Goal: Information Seeking & Learning: Check status

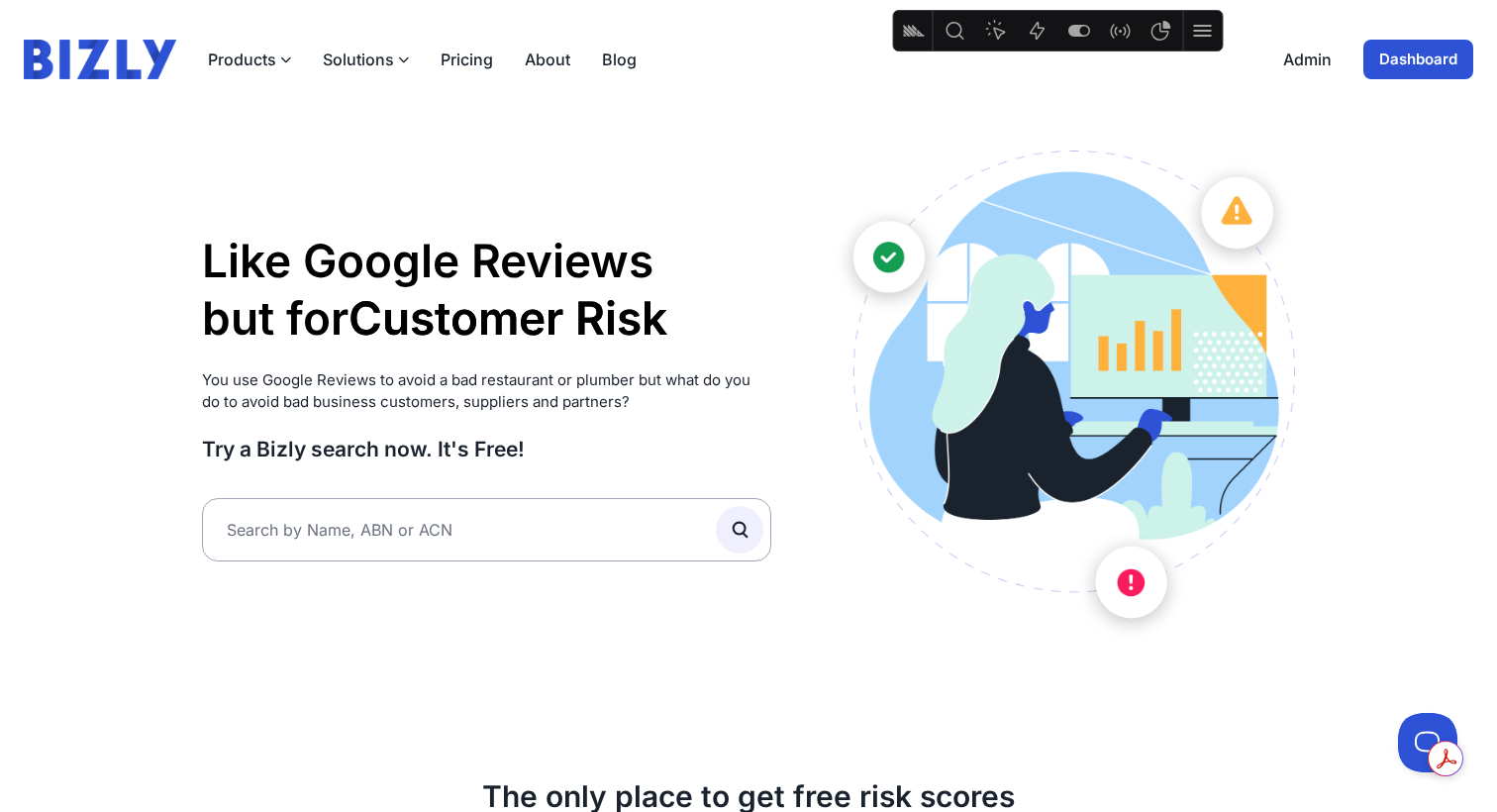
click at [1415, 63] on link "Dashboard" at bounding box center [1419, 60] width 110 height 40
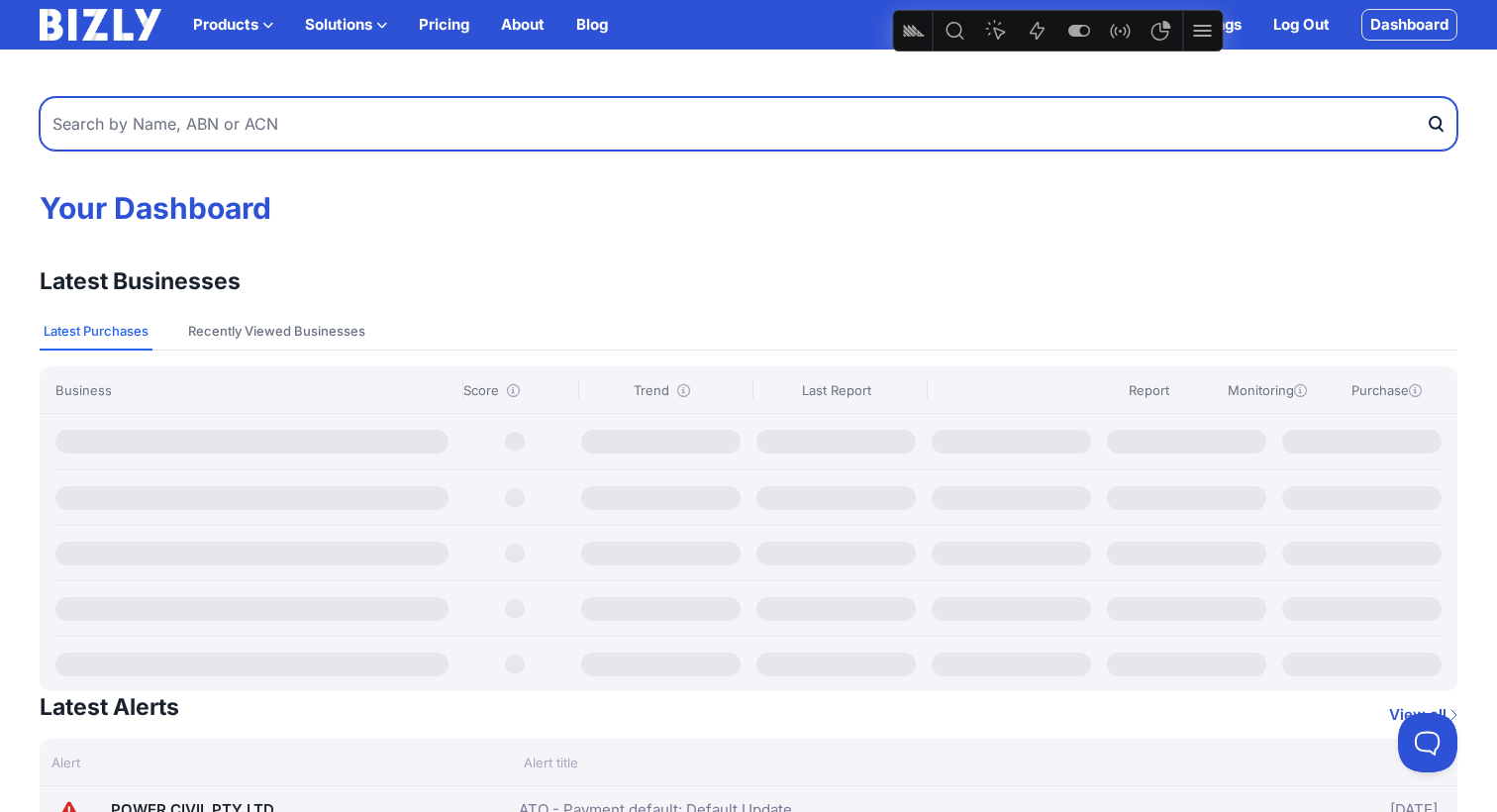
click at [384, 119] on input "text" at bounding box center [748, 124] width 1419 height 54
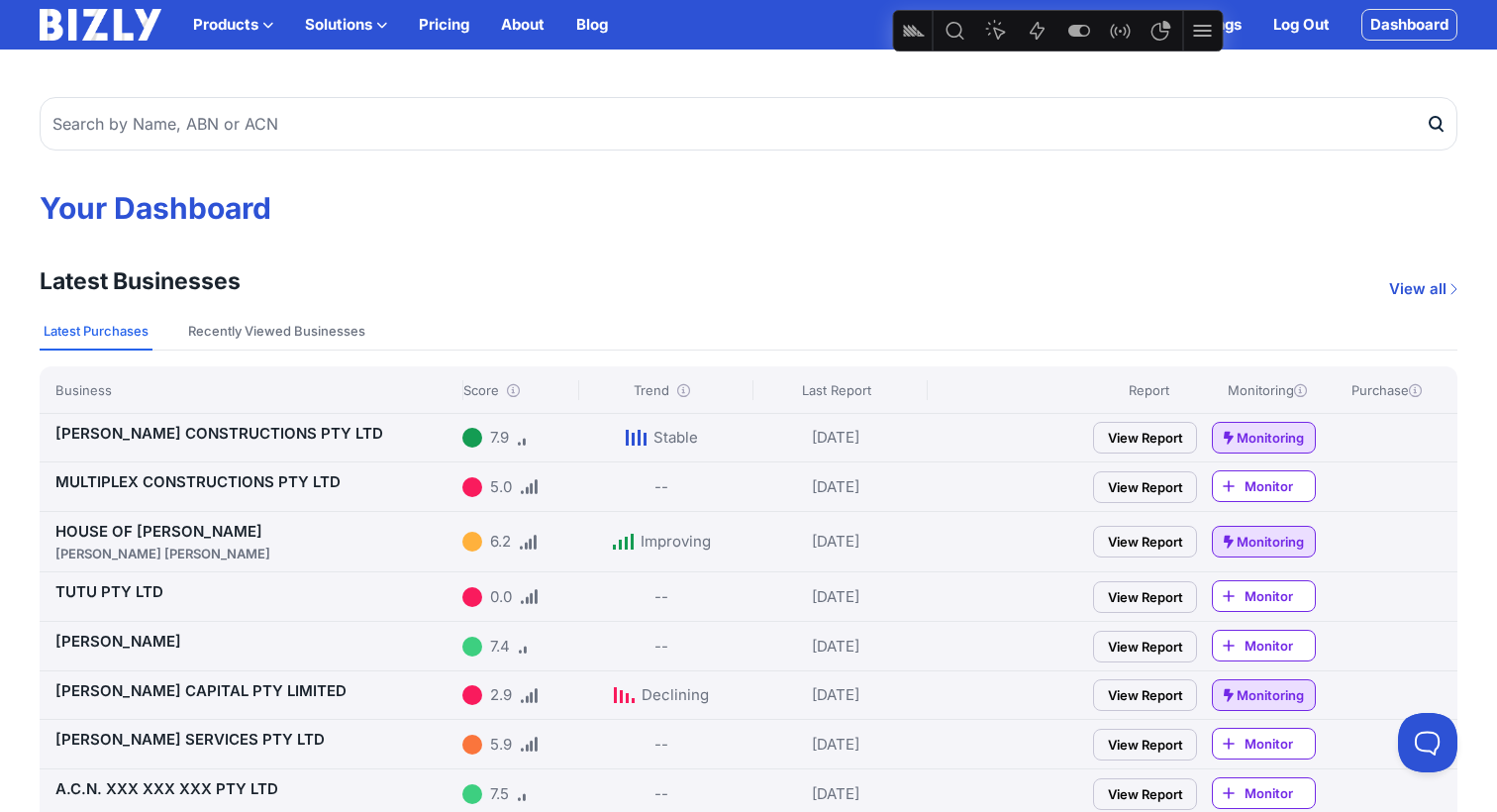
click at [149, 526] on link "HOUSE OF HERAS AZZI HERAS, SILVANA" at bounding box center [255, 543] width 399 height 42
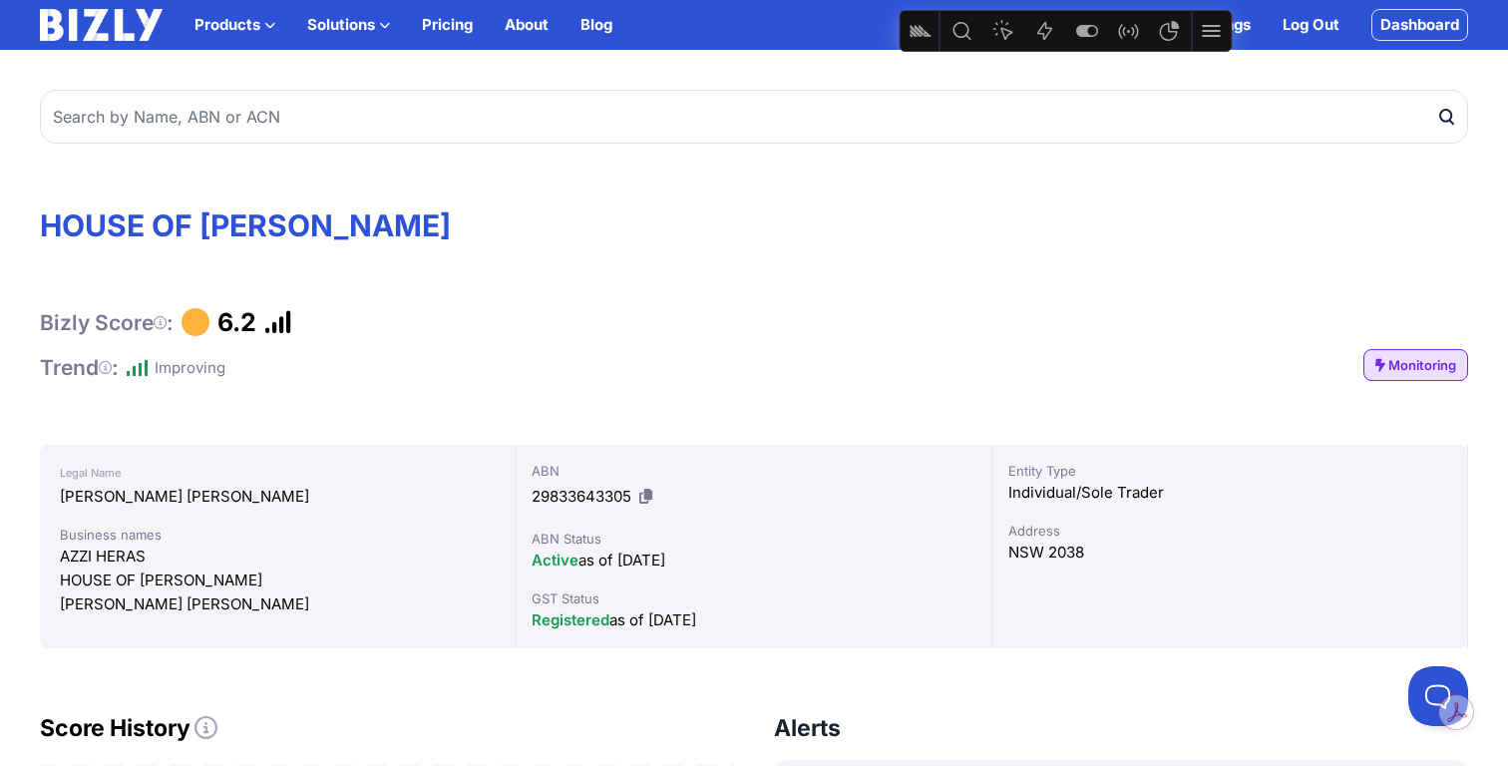
click at [170, 368] on div "Improving" at bounding box center [190, 368] width 71 height 24
drag, startPoint x: 231, startPoint y: 368, endPoint x: 141, endPoint y: 372, distance: 90.9
click at [135, 369] on div "Trend : Improving" at bounding box center [133, 367] width 186 height 27
click at [291, 375] on div "Bizly Score : 6.2 Trend : Improving Monitoring" at bounding box center [754, 344] width 1429 height 74
drag, startPoint x: 209, startPoint y: 366, endPoint x: 152, endPoint y: 373, distance: 58.3
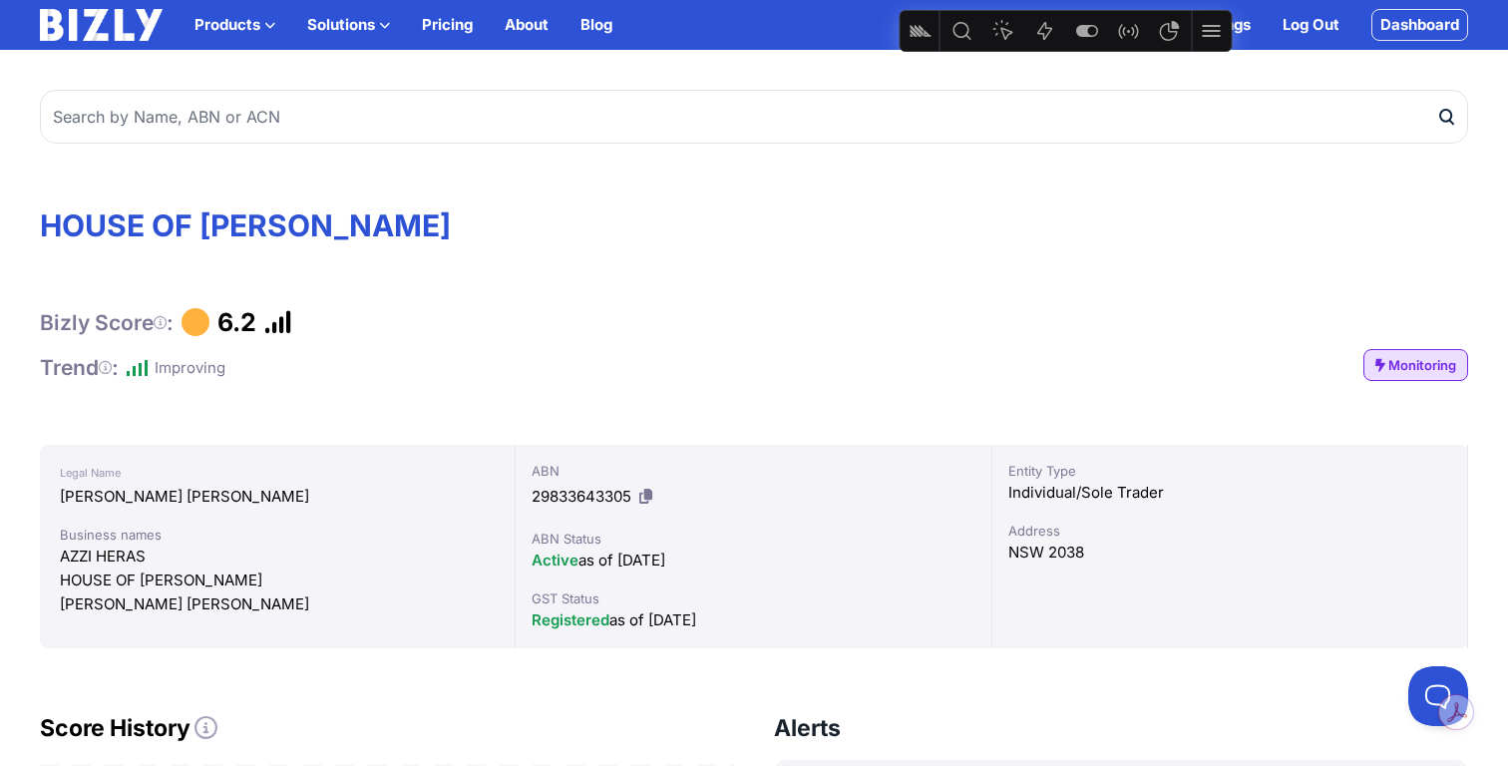
click at [114, 366] on div "Bizly Score : 6.2 Trend : Improving Monitoring" at bounding box center [754, 344] width 1429 height 74
click at [150, 373] on icon at bounding box center [138, 367] width 23 height 18
drag, startPoint x: 139, startPoint y: 373, endPoint x: 258, endPoint y: 379, distance: 119.9
click at [255, 379] on div "Bizly Score : 6.2 Trend : Improving Monitoring" at bounding box center [754, 344] width 1429 height 74
click at [311, 374] on div "Bizly Score : 6.2 Trend : Improving Monitoring" at bounding box center [754, 344] width 1429 height 74
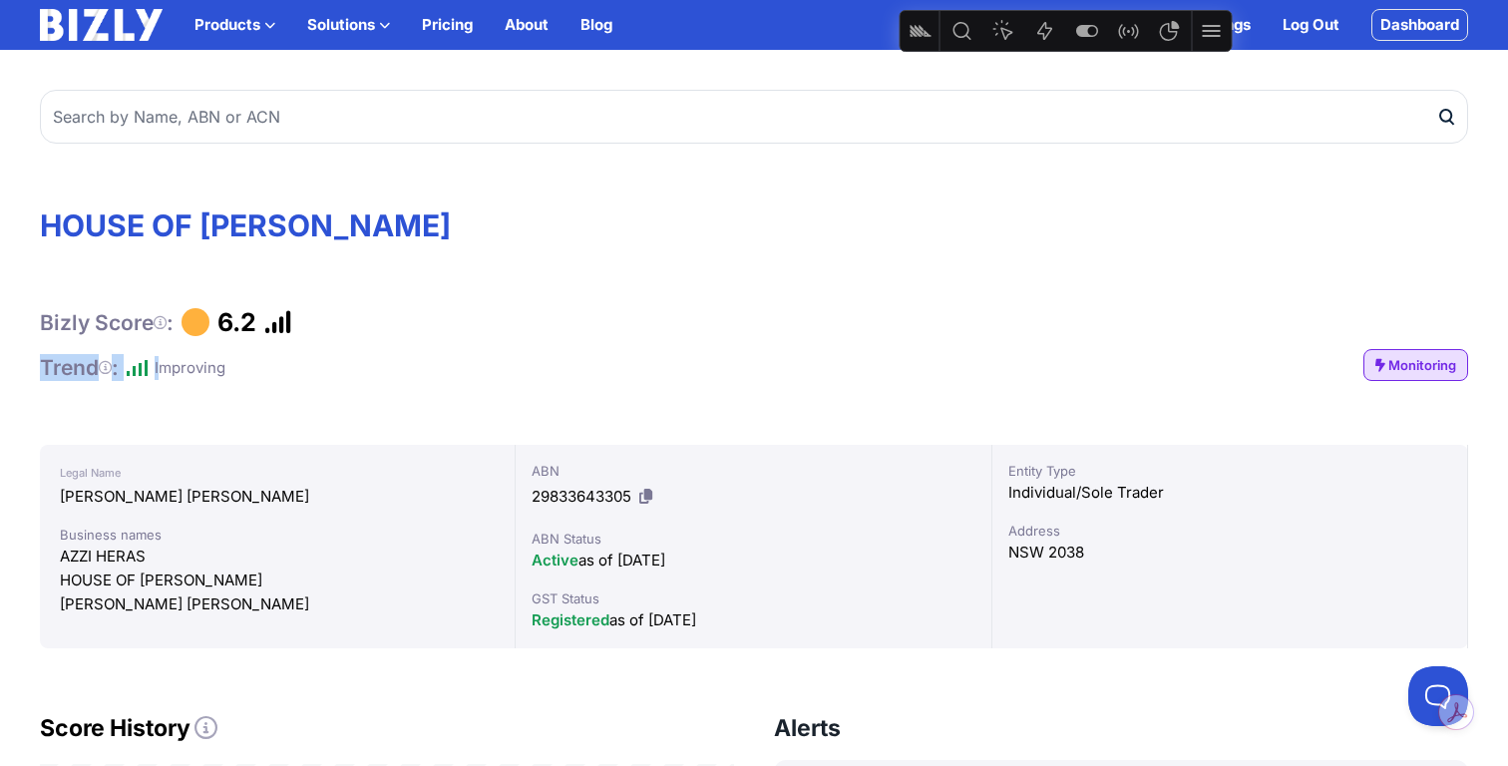
drag, startPoint x: 133, startPoint y: 368, endPoint x: 208, endPoint y: 373, distance: 76.0
click at [175, 373] on div "Bizly Score : 6.2 Trend : Improving Monitoring" at bounding box center [754, 344] width 1429 height 74
click at [259, 375] on div "Bizly Score : 6.2 Trend : Improving Monitoring" at bounding box center [754, 344] width 1429 height 74
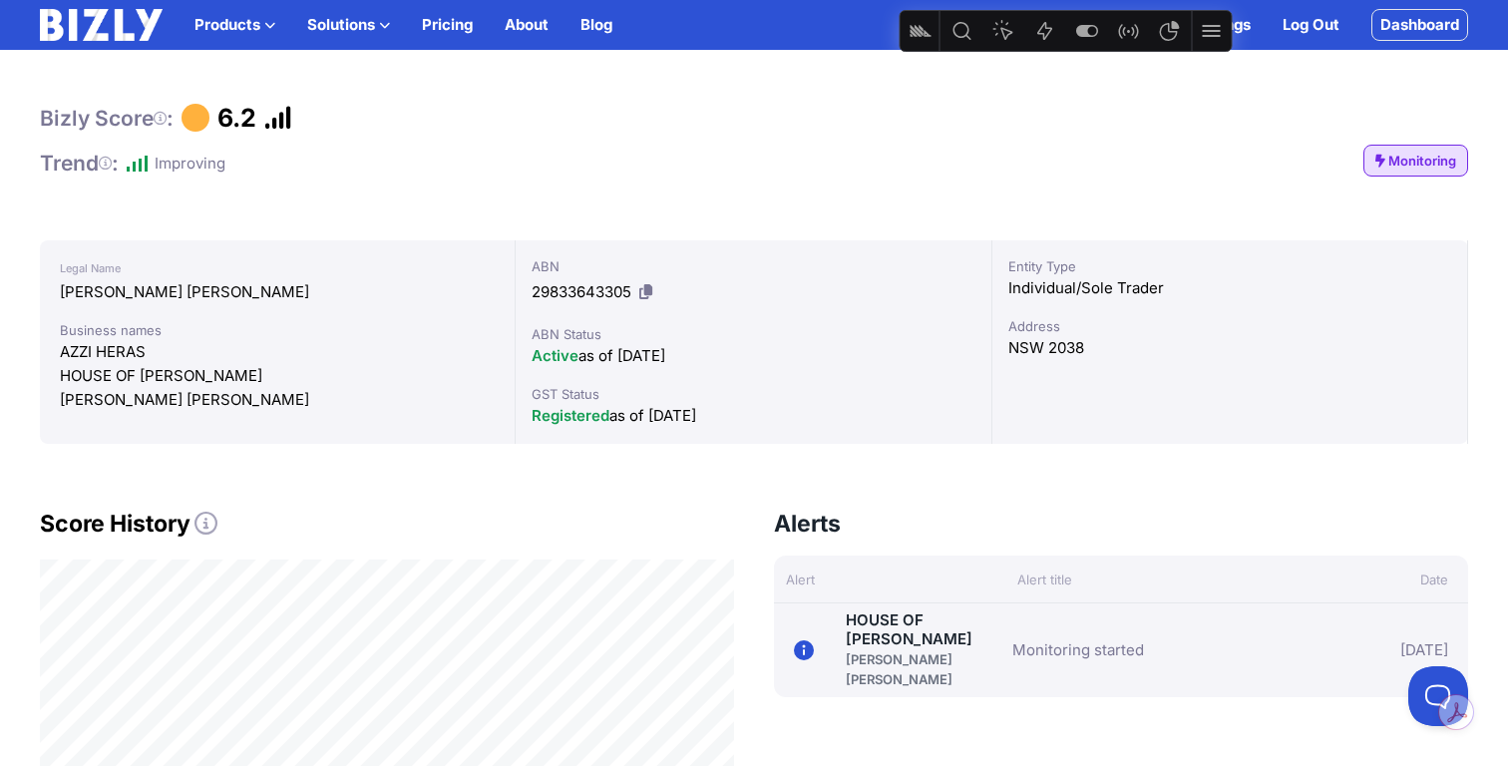
scroll to position [201, 0]
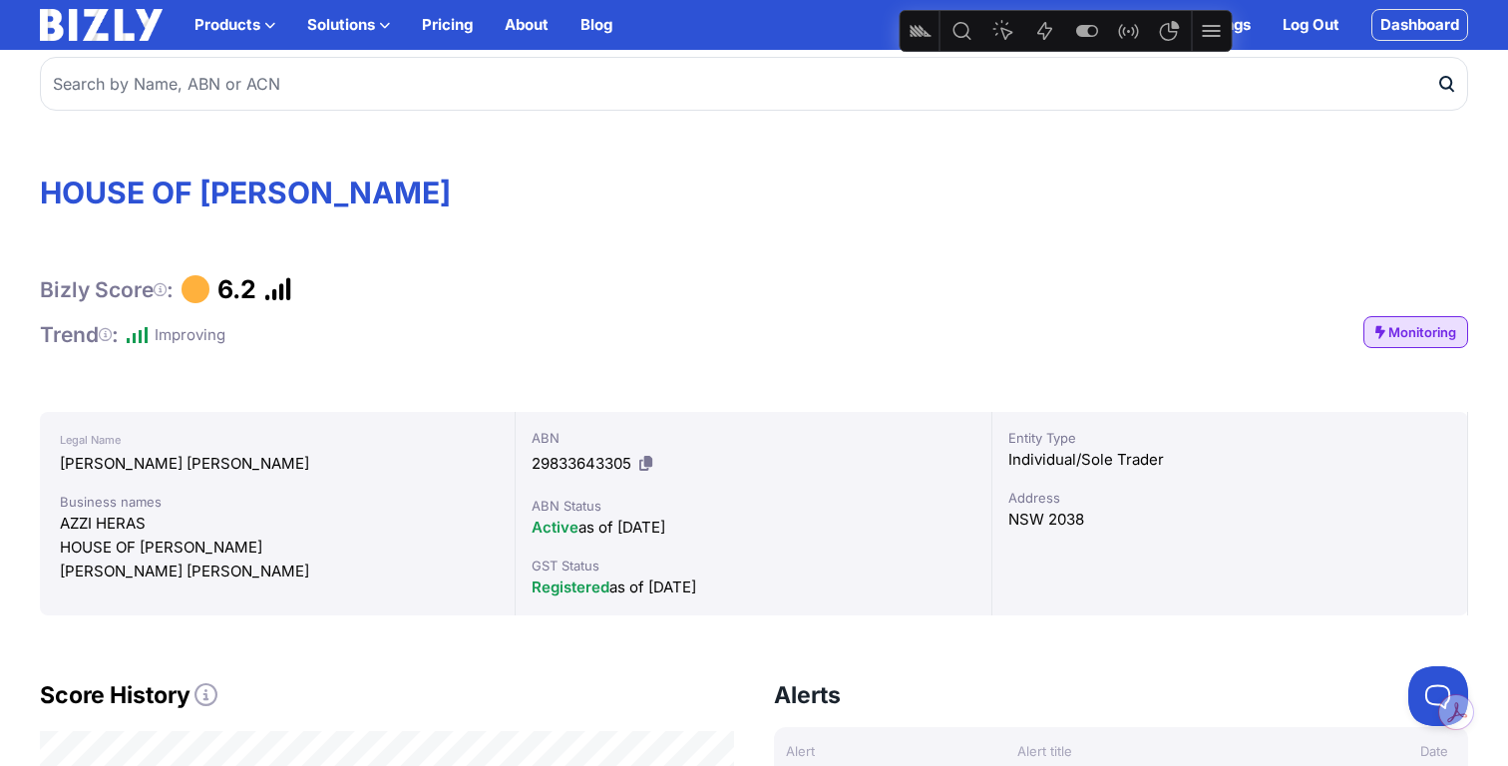
scroll to position [18, 0]
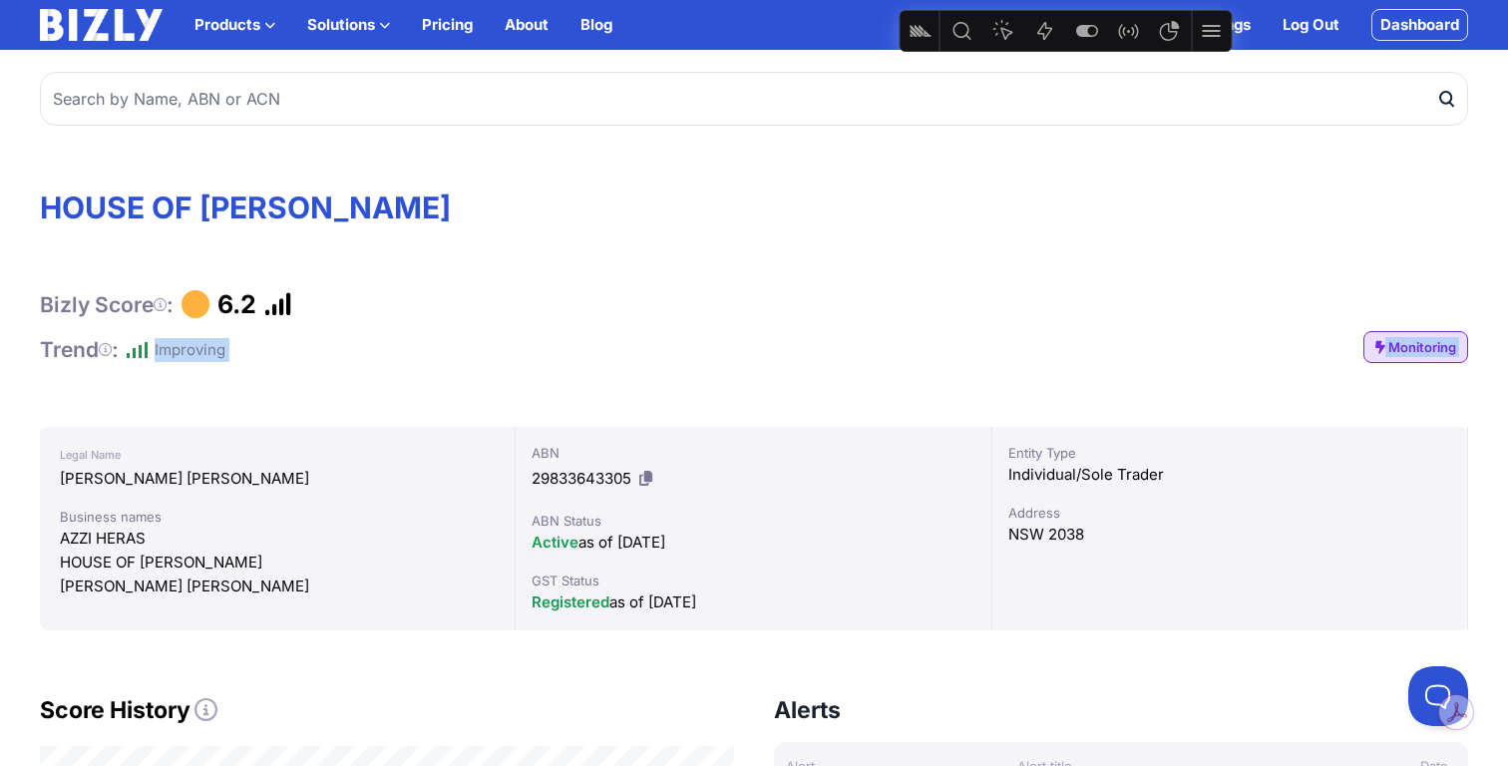
drag, startPoint x: 252, startPoint y: 362, endPoint x: 146, endPoint y: 351, distance: 107.3
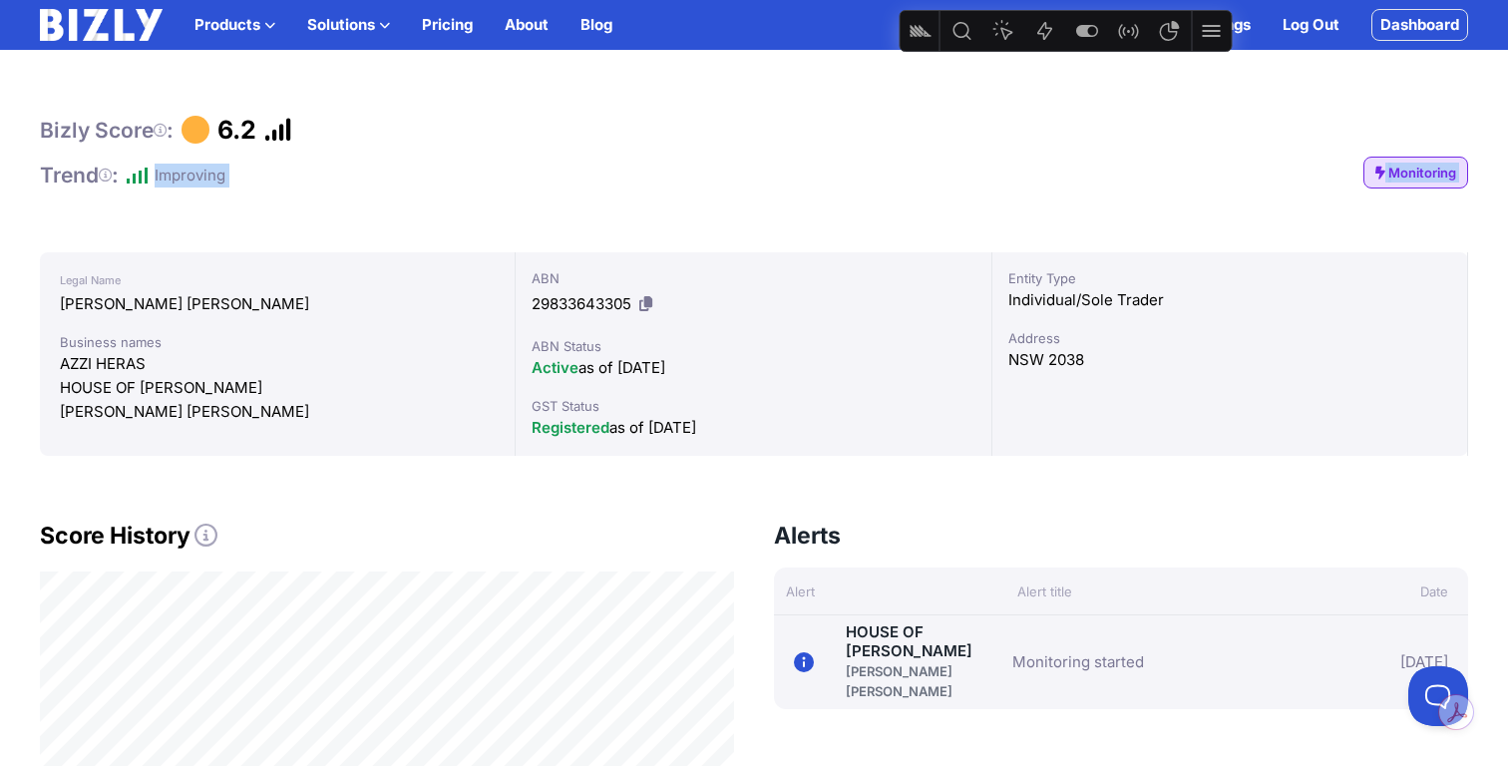
scroll to position [198, 0]
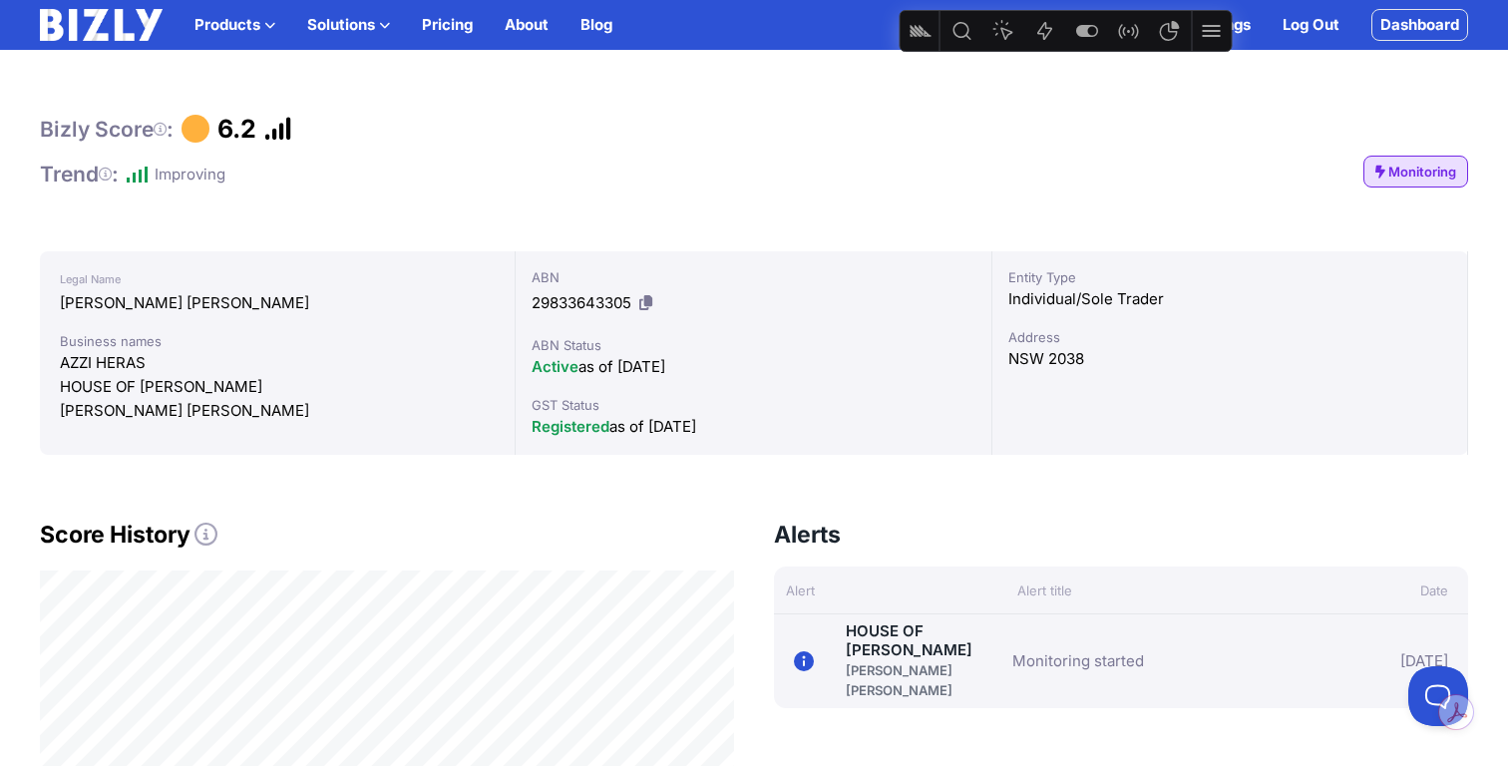
scroll to position [211, 0]
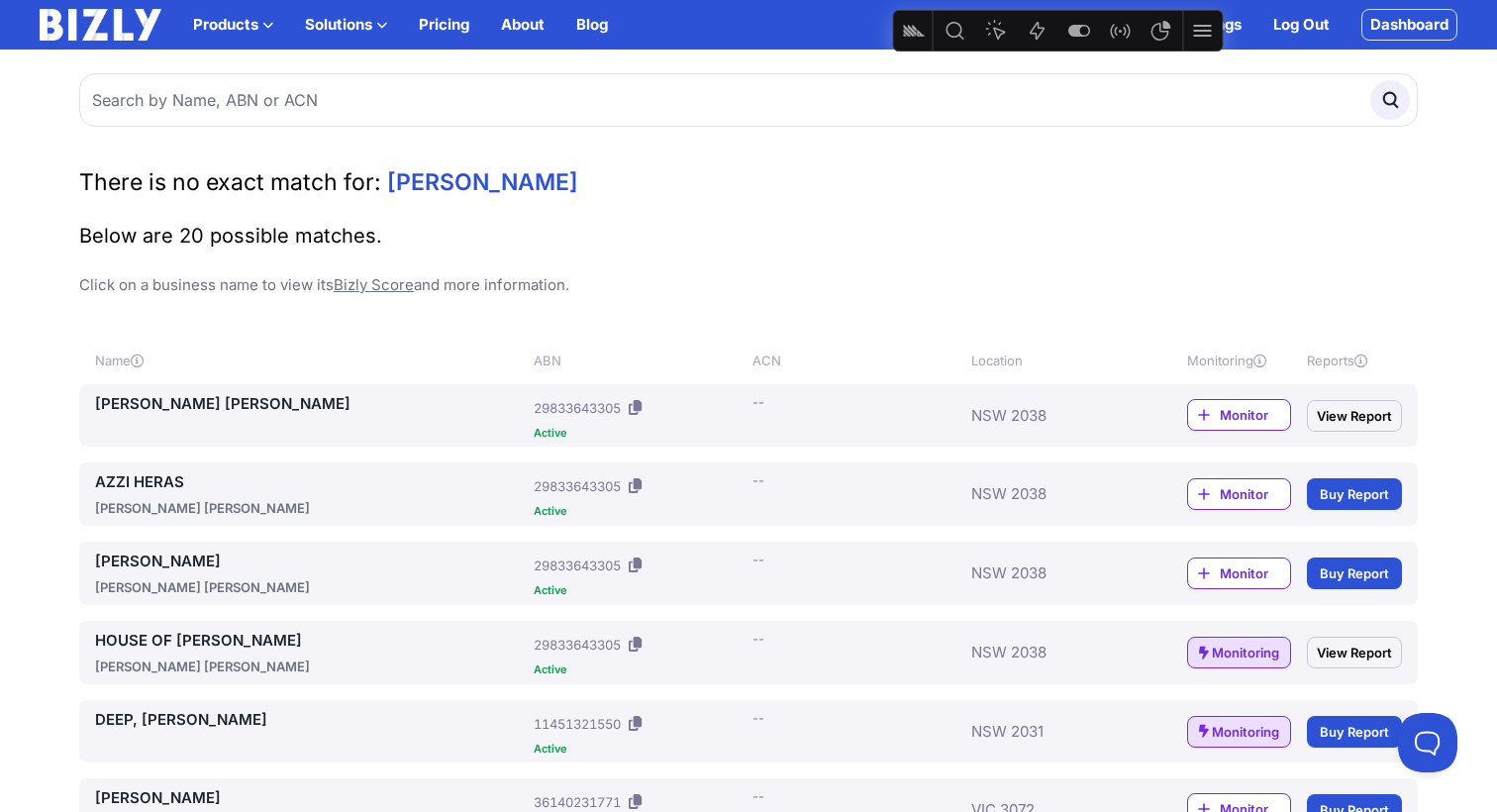
click at [171, 638] on link "HOUSE OF [PERSON_NAME]" at bounding box center [311, 640] width 431 height 24
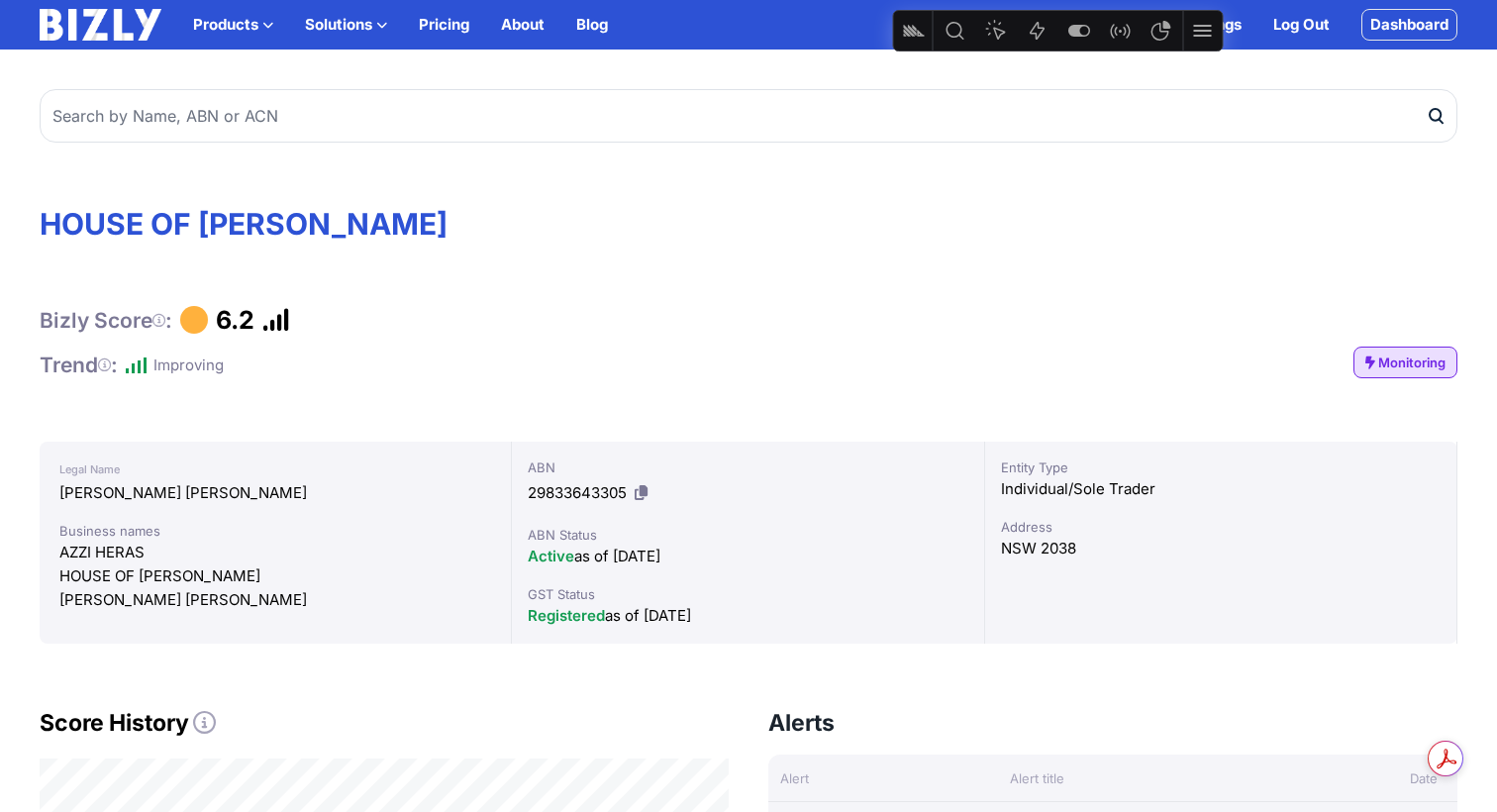
click at [643, 497] on icon at bounding box center [640, 492] width 13 height 15
